Goal: Find specific page/section: Find specific page/section

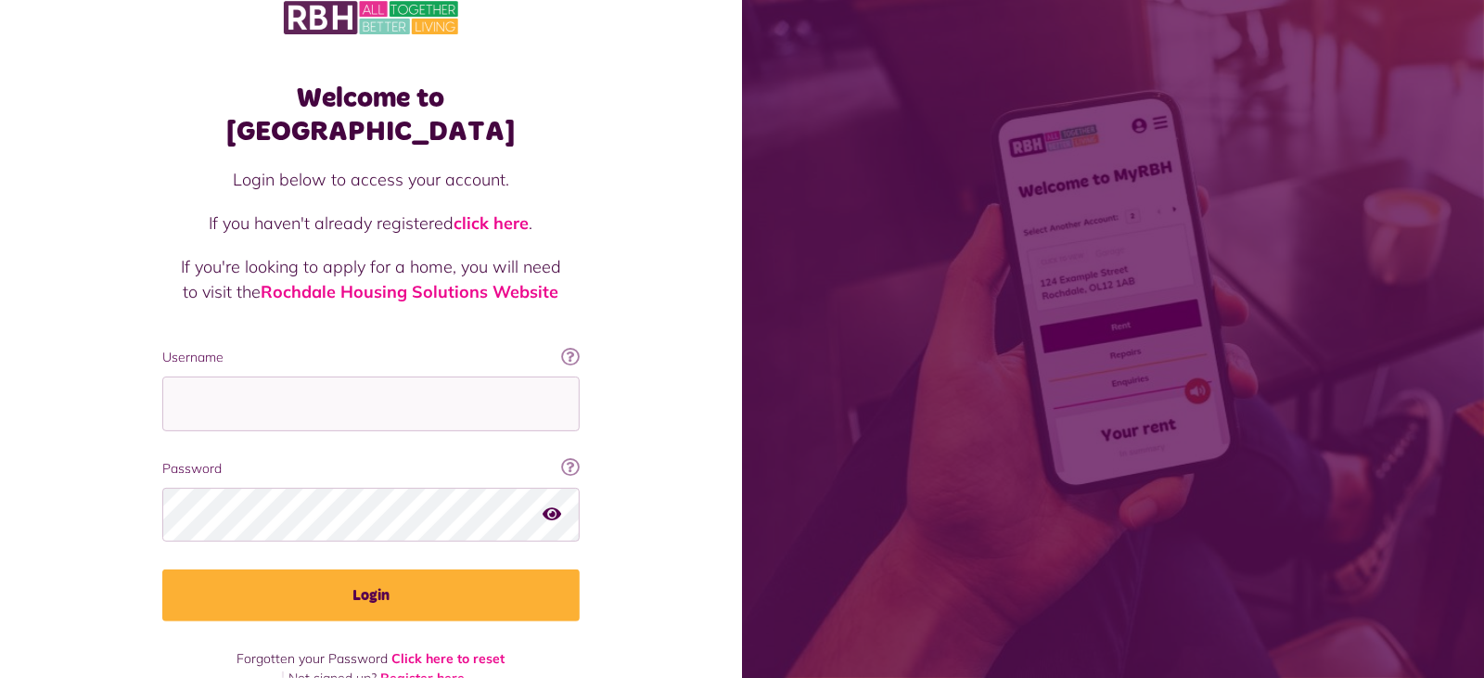
scroll to position [33, 0]
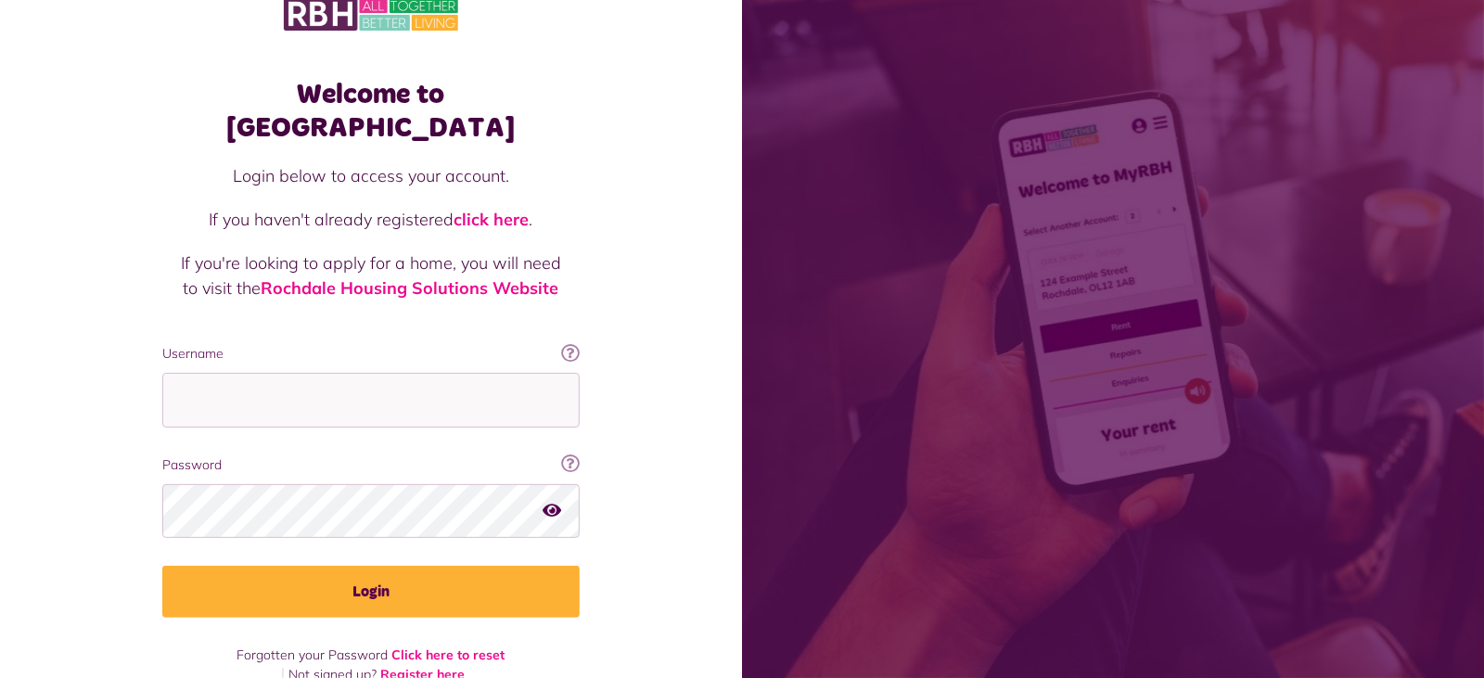
click at [325, 7] on img at bounding box center [371, 13] width 174 height 39
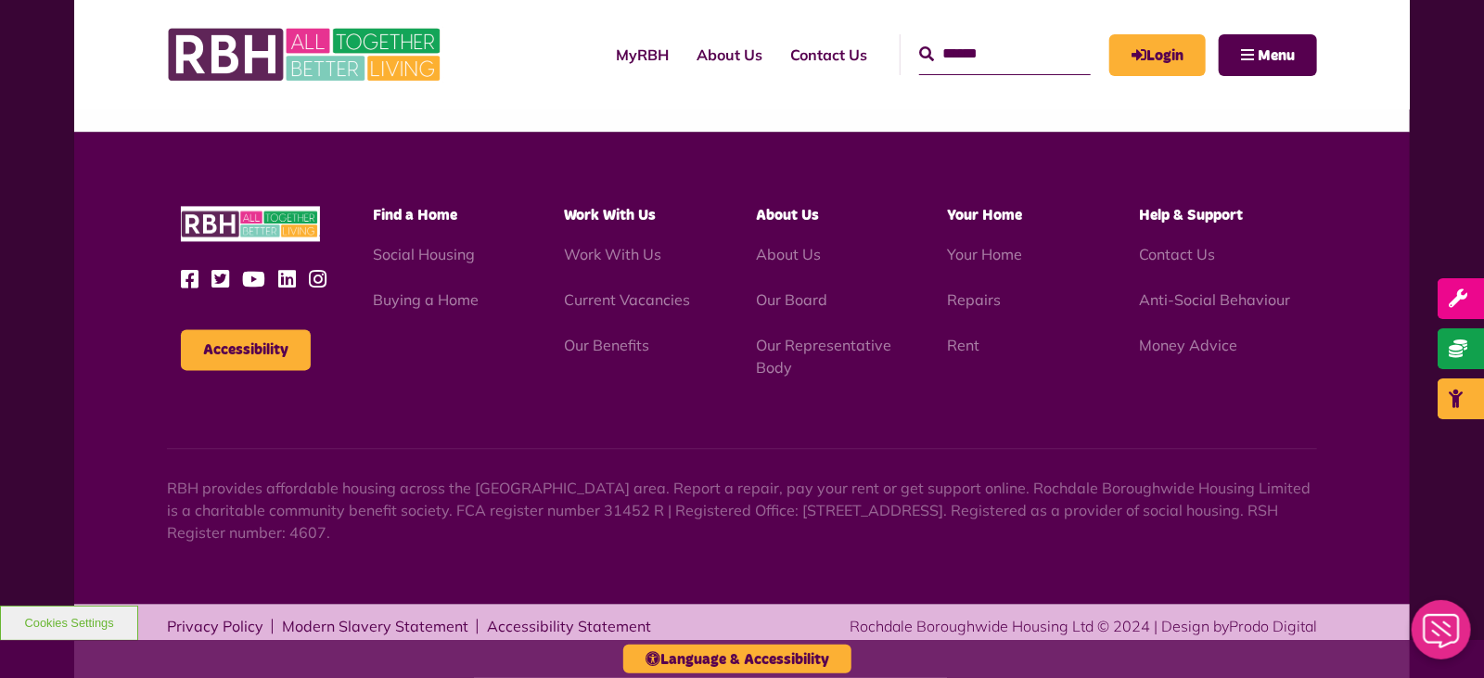
scroll to position [1849, 0]
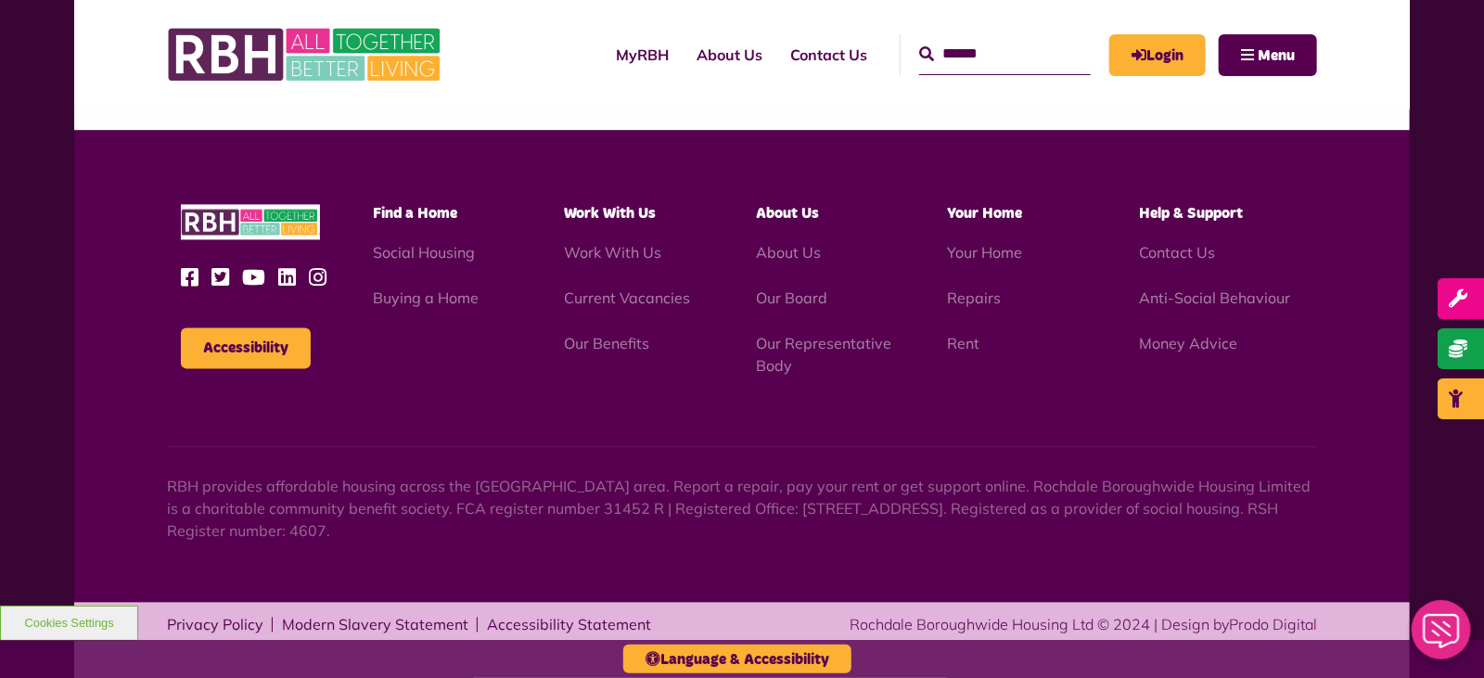
click at [650, 308] on li "Current Vacancies" at bounding box center [646, 298] width 164 height 22
click at [642, 297] on link "Current Vacancies" at bounding box center [627, 297] width 126 height 19
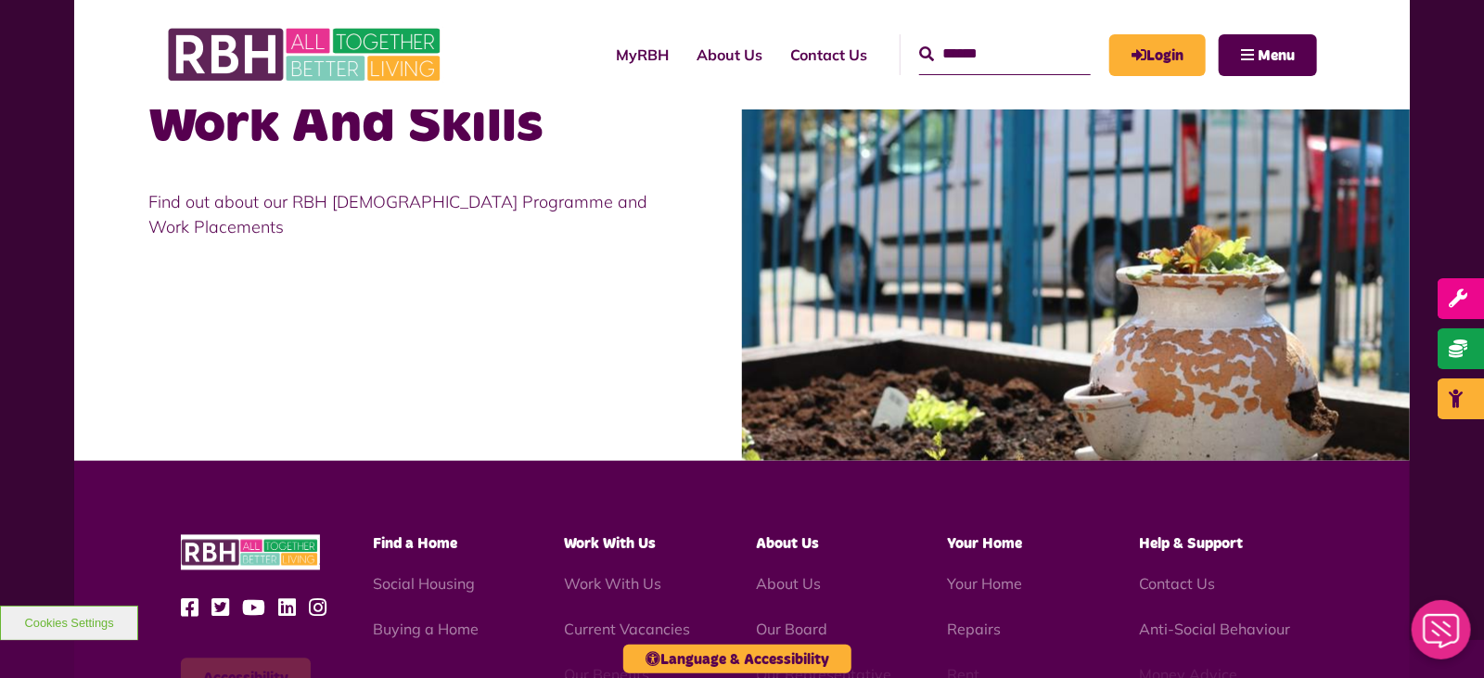
scroll to position [2013, 0]
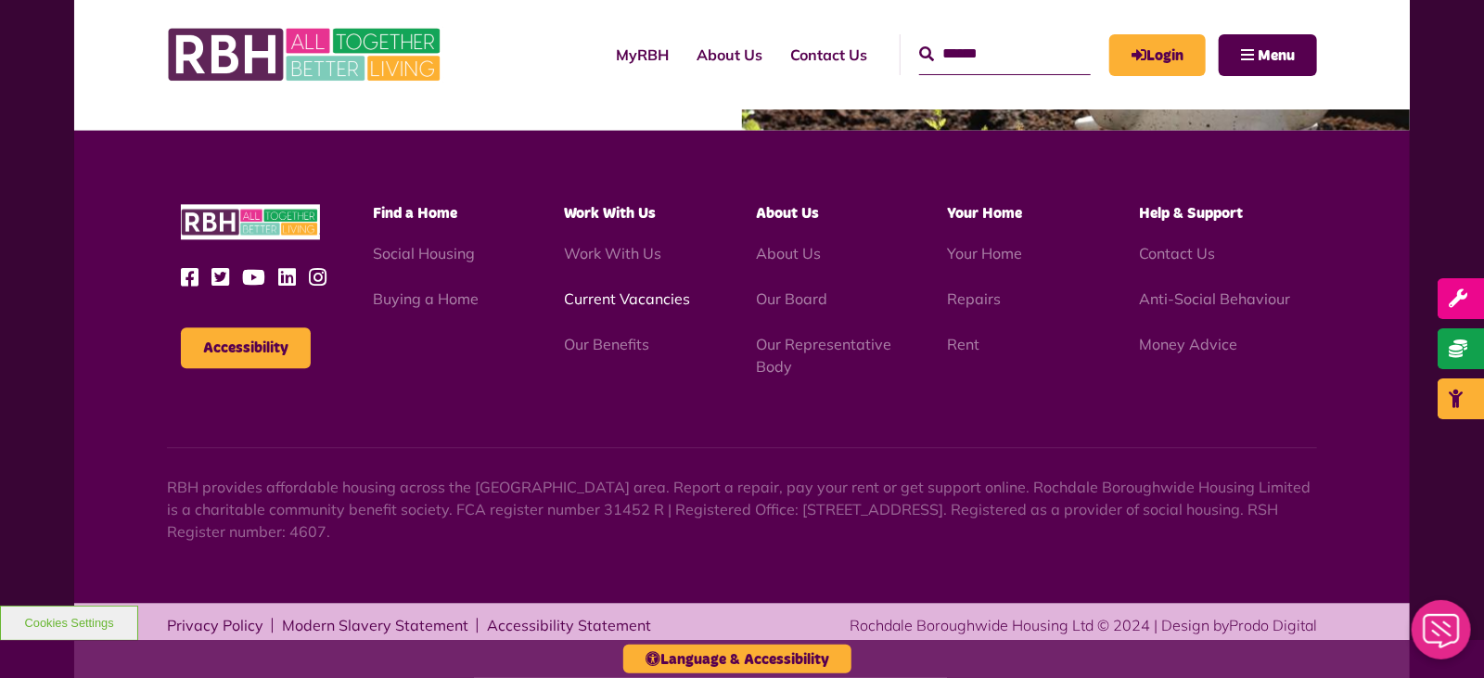
click at [612, 299] on link "Current Vacancies" at bounding box center [627, 298] width 126 height 19
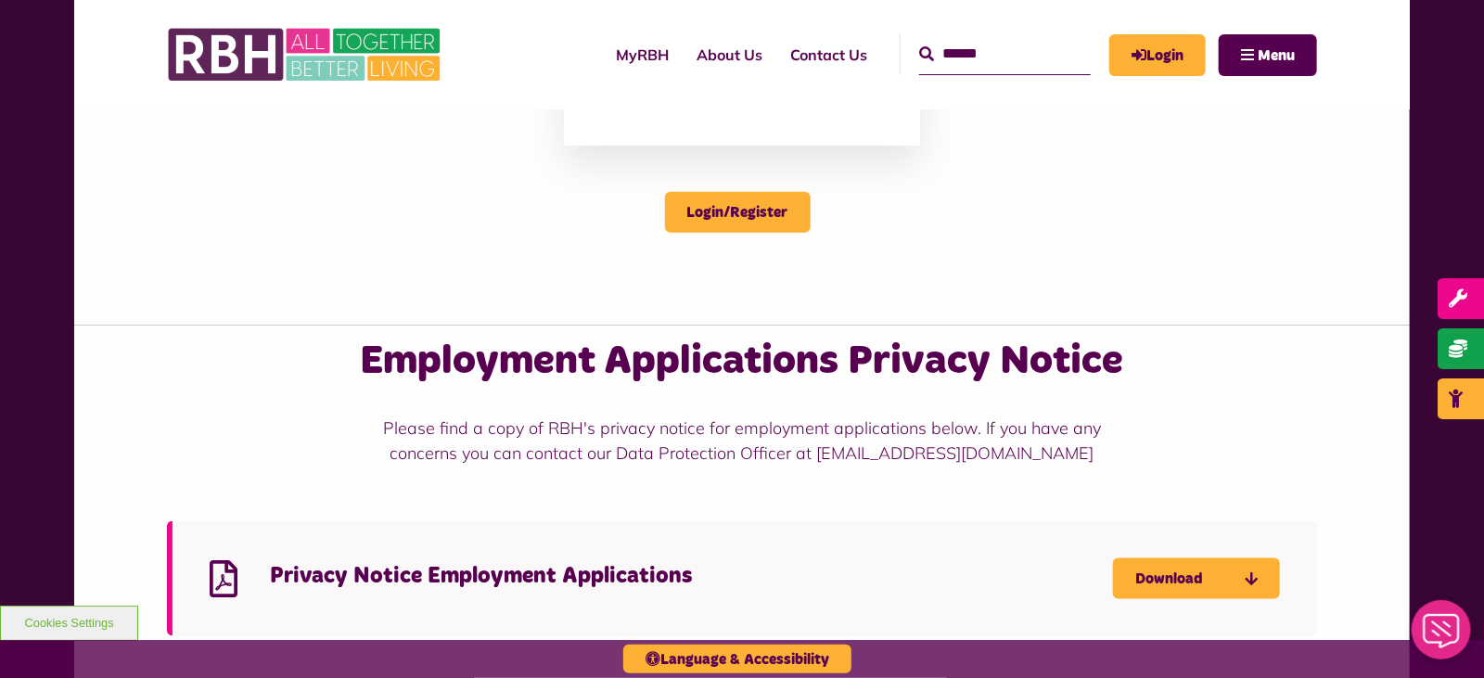
scroll to position [871, 0]
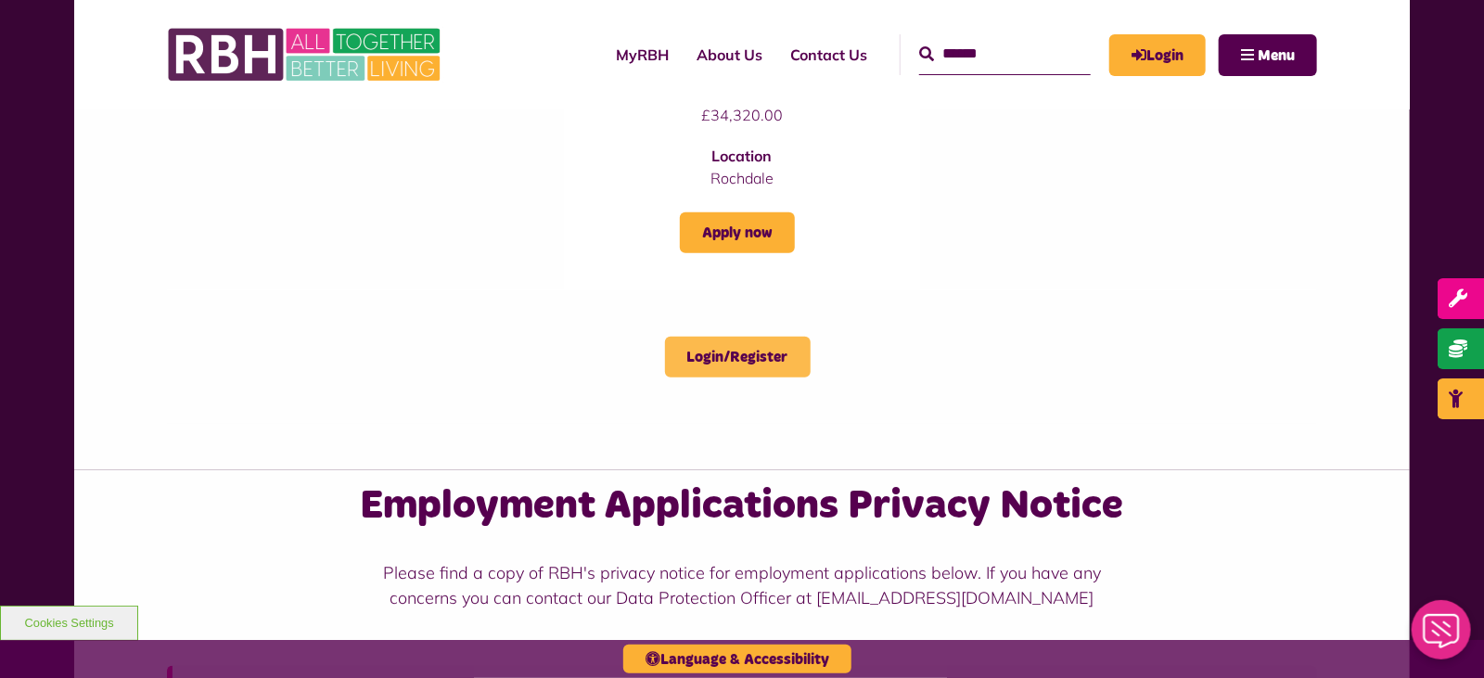
click at [737, 353] on link "Login/Register" at bounding box center [738, 357] width 146 height 41
